Goal: Task Accomplishment & Management: Complete application form

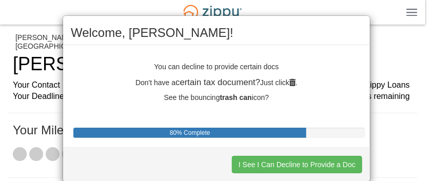
click at [310, 164] on button "I See I Can Decline to Provide a Doc" at bounding box center [297, 164] width 130 height 17
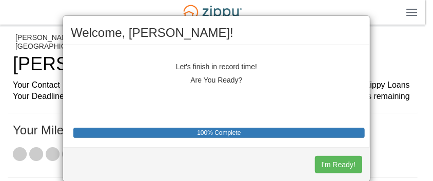
click at [327, 161] on button "I'm Ready!" at bounding box center [338, 164] width 47 height 17
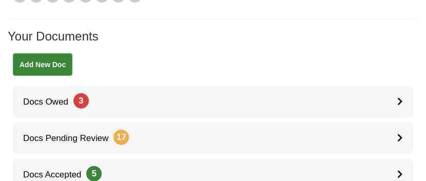
scroll to position [317, 0]
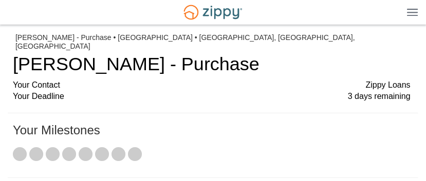
scroll to position [159, 0]
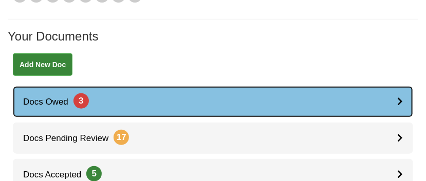
click at [400, 86] on div at bounding box center [405, 101] width 16 height 31
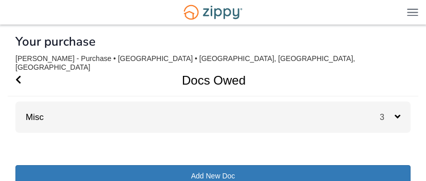
click at [397, 112] on icon at bounding box center [397, 116] width 6 height 9
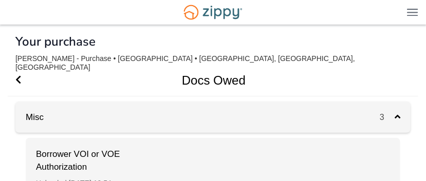
scroll to position [159, 0]
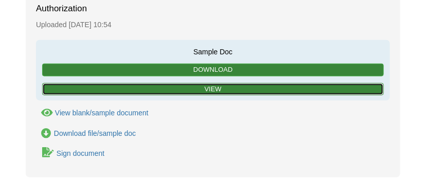
click at [221, 83] on link "View" at bounding box center [213, 89] width 342 height 13
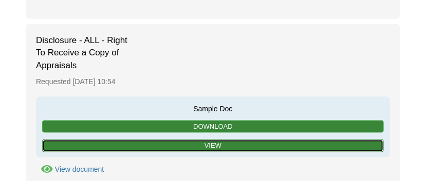
click at [241, 140] on link "View" at bounding box center [213, 146] width 342 height 13
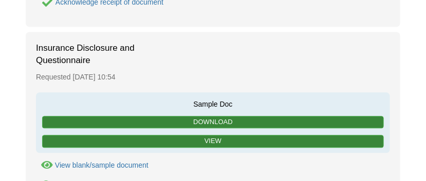
scroll to position [544, 0]
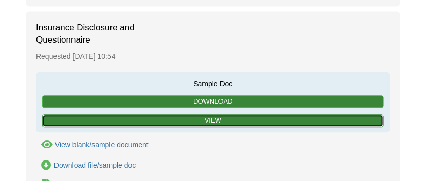
click at [259, 115] on link "View" at bounding box center [213, 121] width 342 height 13
